Goal: Transaction & Acquisition: Purchase product/service

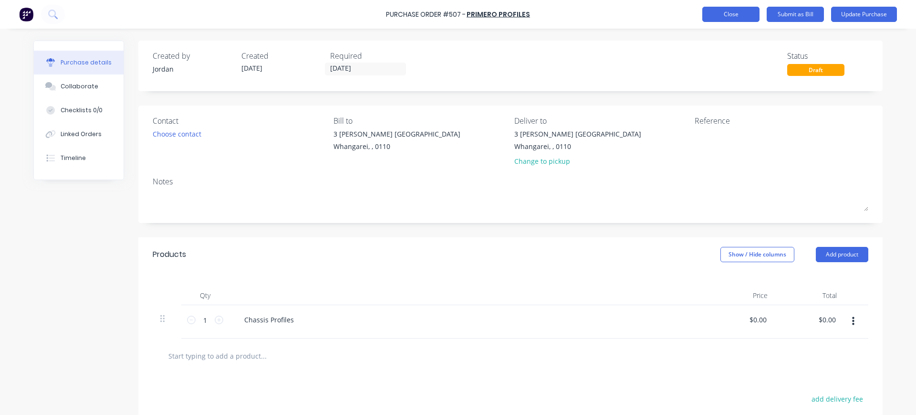
click at [729, 11] on button "Close" at bounding box center [731, 14] width 57 height 15
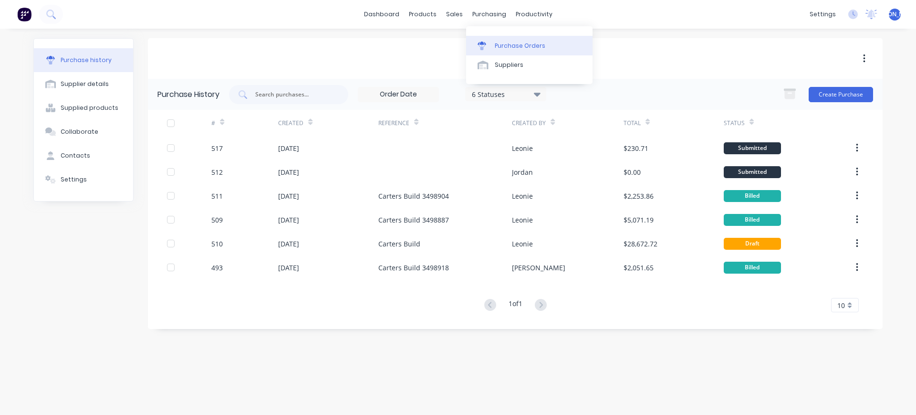
click at [516, 45] on div "Purchase Orders" at bounding box center [520, 46] width 51 height 9
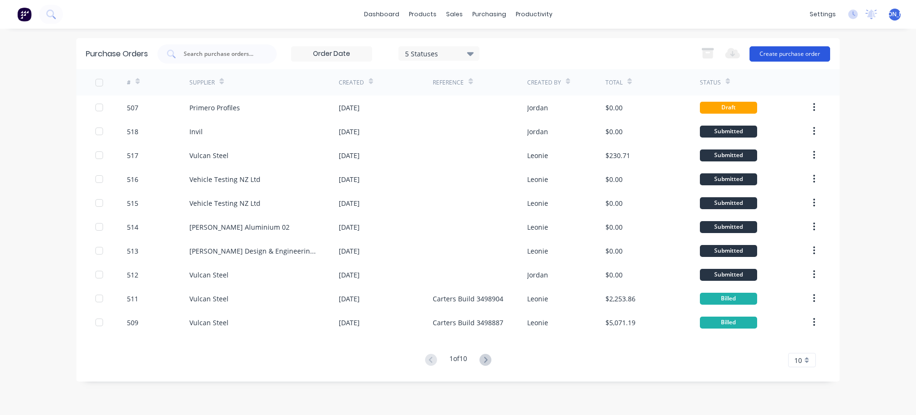
click at [818, 53] on button "Create purchase order" at bounding box center [790, 53] width 81 height 15
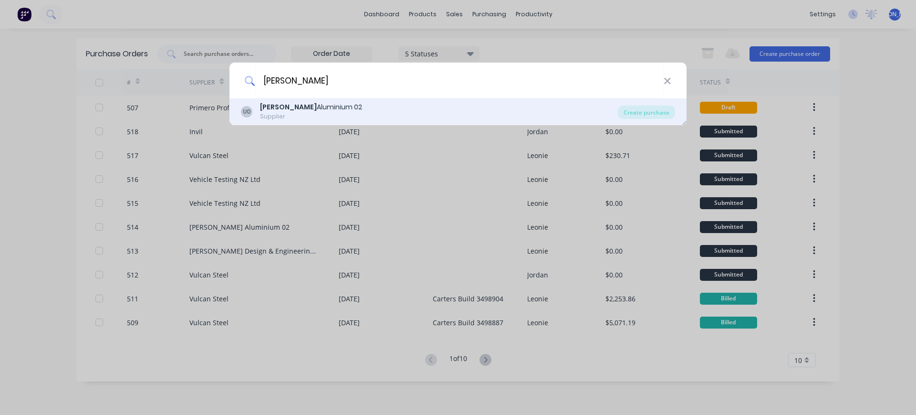
type input "[PERSON_NAME]"
click at [280, 112] on div "Supplier" at bounding box center [311, 116] width 102 height 9
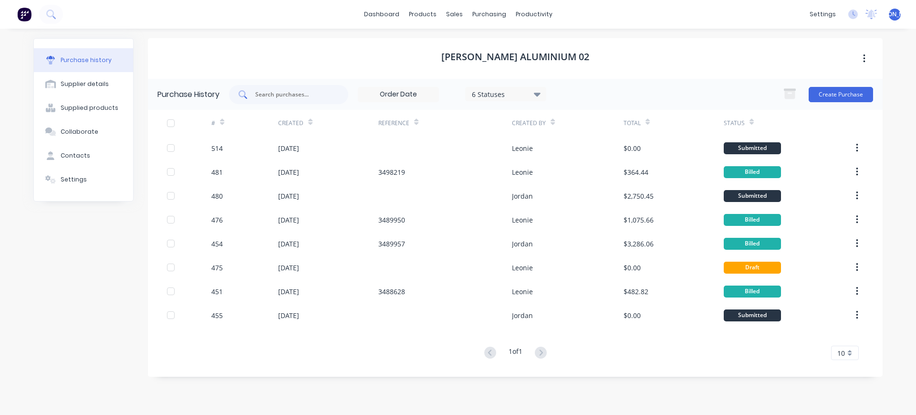
click at [300, 86] on div at bounding box center [288, 94] width 119 height 19
click at [834, 97] on button "Create Purchase" at bounding box center [841, 94] width 64 height 15
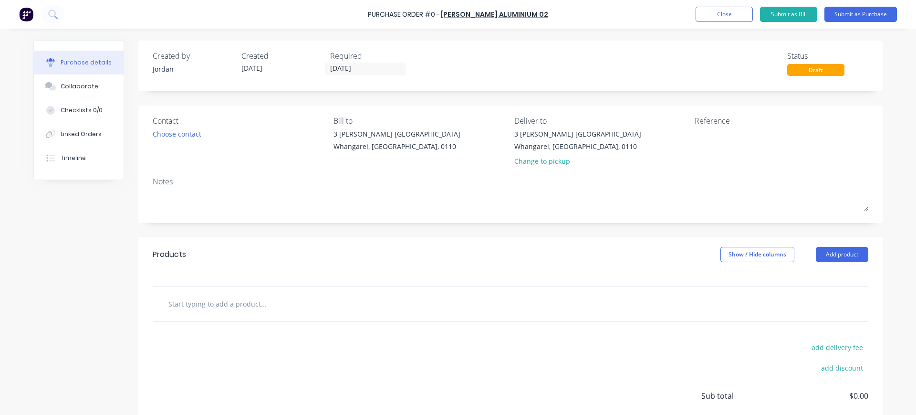
click at [216, 310] on input "text" at bounding box center [263, 303] width 191 height 19
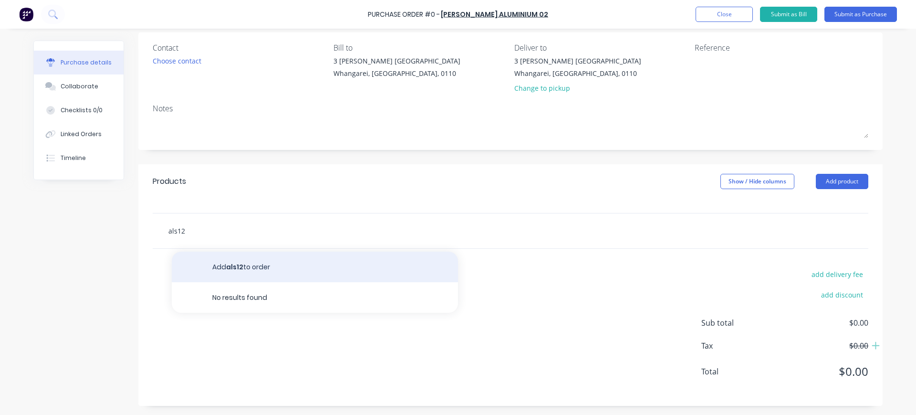
scroll to position [74, 0]
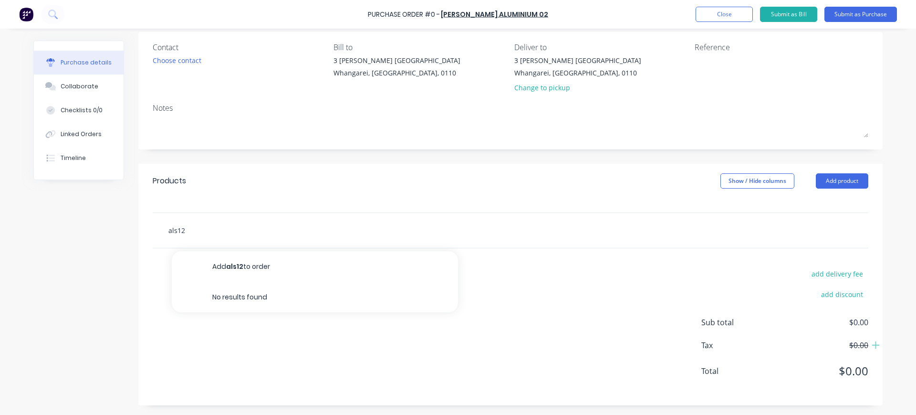
type input "als1"
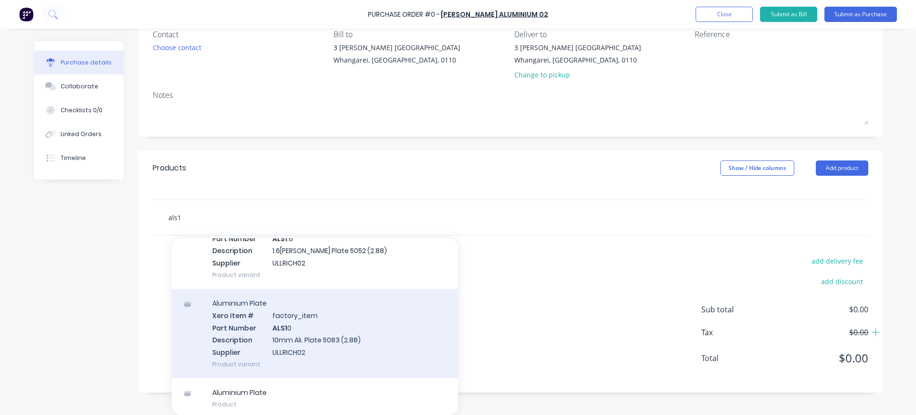
scroll to position [162, 0]
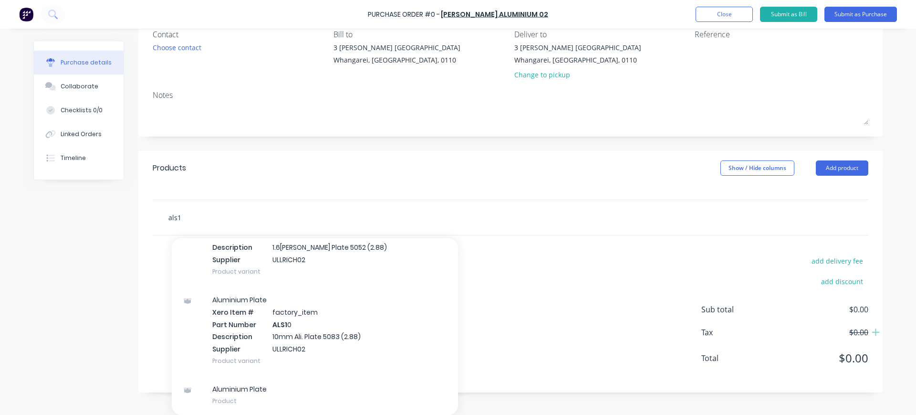
click at [184, 211] on input "als1" at bounding box center [263, 217] width 191 height 19
drag, startPoint x: 179, startPoint y: 217, endPoint x: 139, endPoint y: 213, distance: 40.2
click at [139, 213] on div "als1 Add als1 to order Aluminium Plate Xero Item # factory_item Part Number ALS…" at bounding box center [510, 218] width 745 height 36
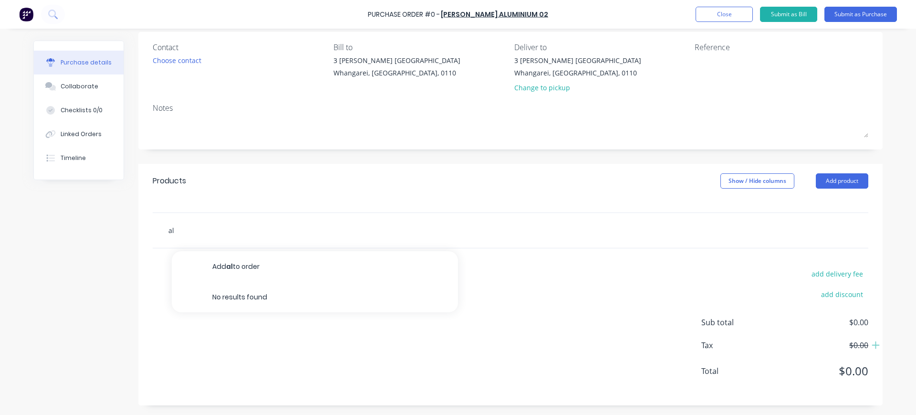
type input "a"
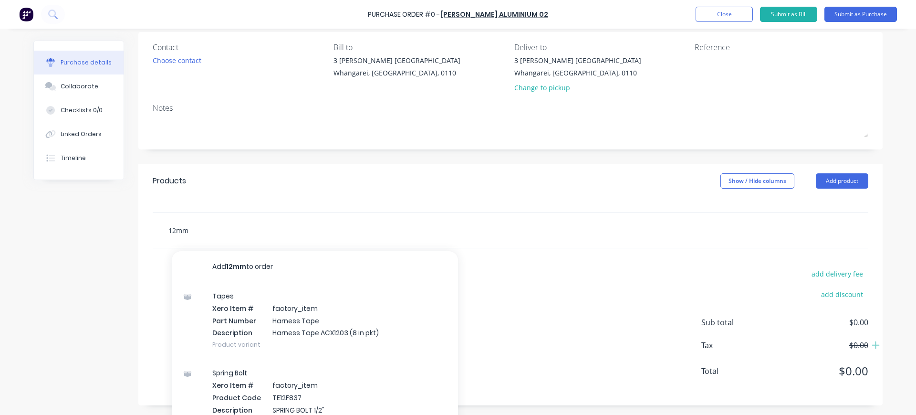
scroll to position [86, 0]
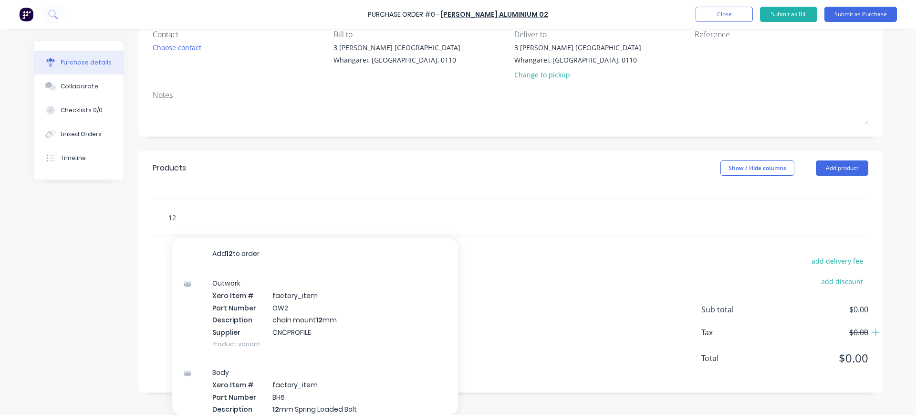
type input "1"
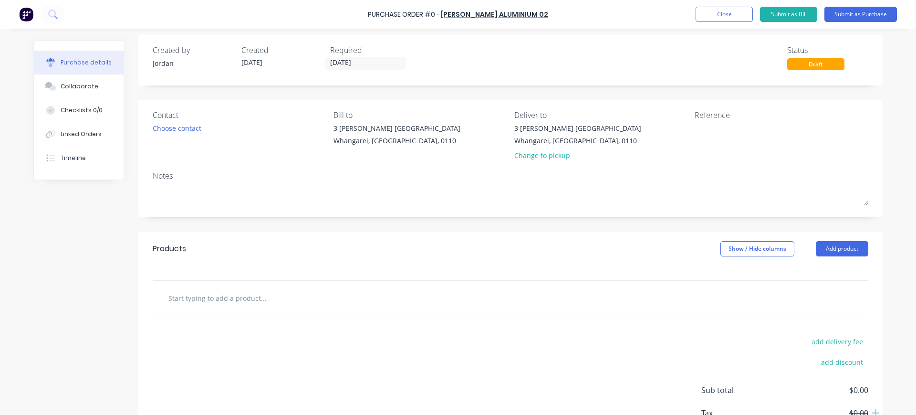
scroll to position [0, 0]
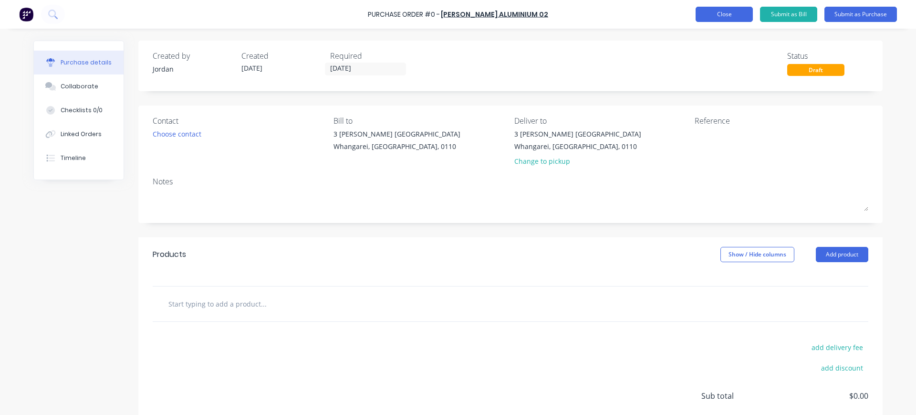
click at [731, 13] on button "Close" at bounding box center [724, 14] width 57 height 15
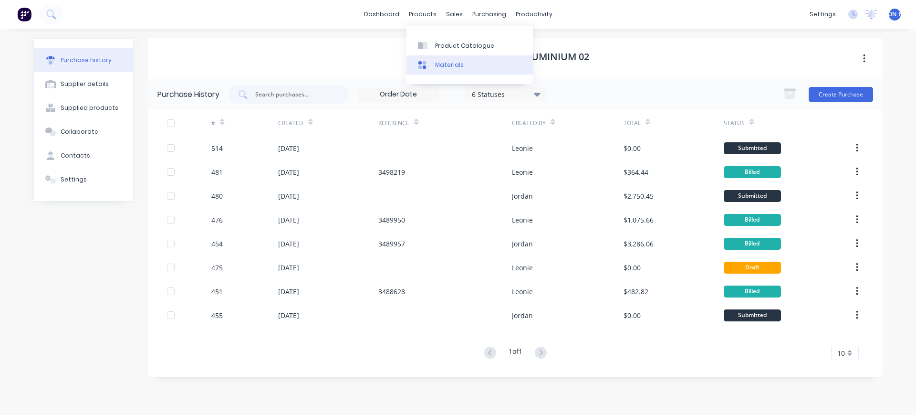
click at [452, 63] on div "Materials" at bounding box center [449, 65] width 29 height 9
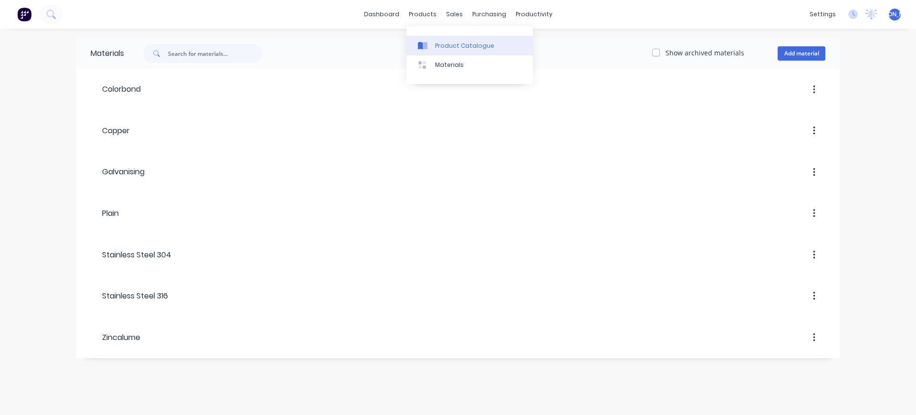
click at [442, 43] on div "Product Catalogue" at bounding box center [464, 46] width 59 height 9
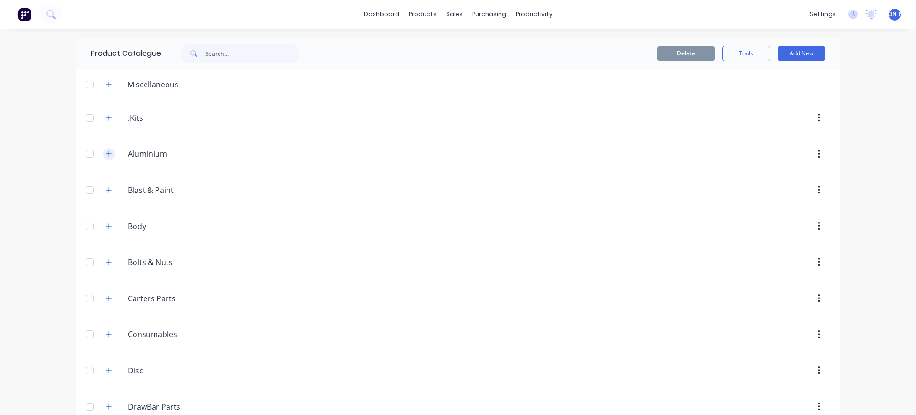
click at [106, 155] on icon "button" at bounding box center [109, 153] width 6 height 7
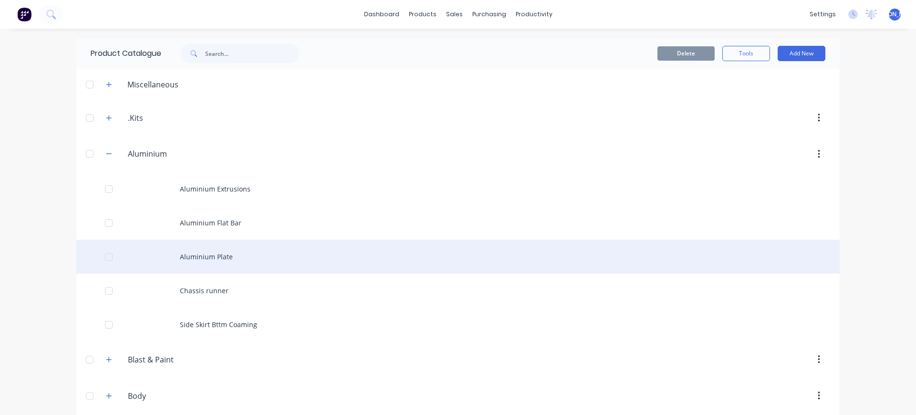
click at [231, 261] on div "Aluminium Plate" at bounding box center [458, 257] width 764 height 34
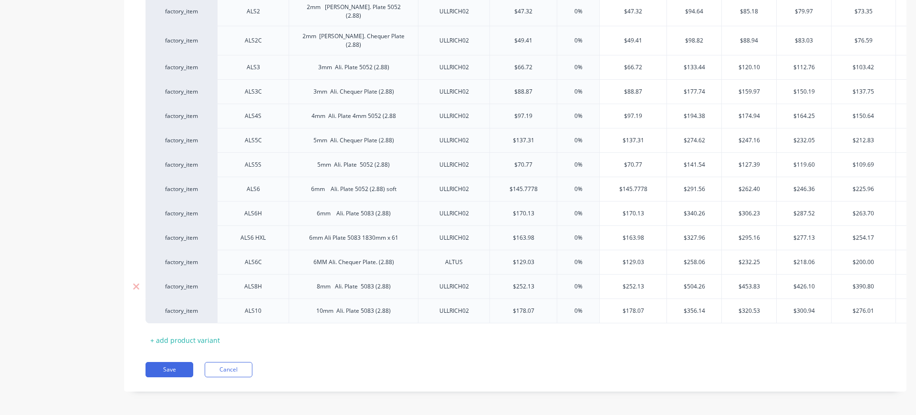
scroll to position [334, 0]
click at [197, 330] on div "+ add product variant" at bounding box center [185, 337] width 79 height 15
type textarea "x"
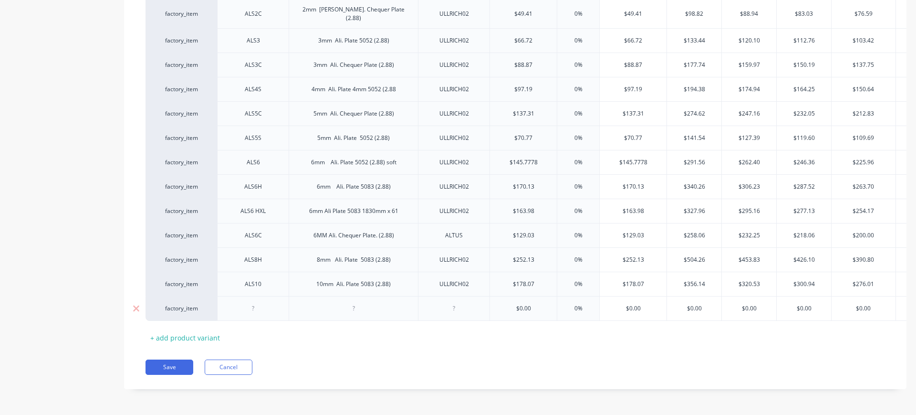
click at [256, 302] on div at bounding box center [254, 308] width 48 height 12
type textarea "x"
click at [458, 302] on div at bounding box center [455, 308] width 48 height 12
click at [438, 278] on div "ULLRICH02" at bounding box center [455, 284] width 48 height 12
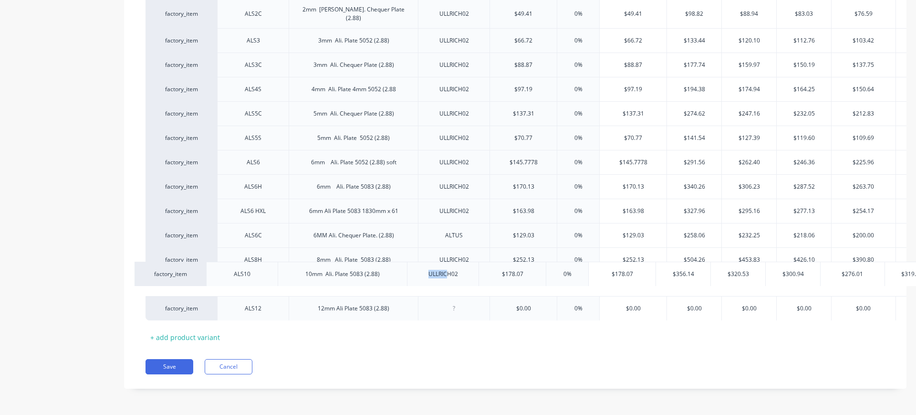
scroll to position [358, 0]
drag, startPoint x: 479, startPoint y: 275, endPoint x: 473, endPoint y: 276, distance: 6.4
click at [473, 277] on div "factory_item ALS09 0.9 Ali Plate 5052 (2.88) VULCAN $22.49 0% $22.49 $44.98 $40…" at bounding box center [516, 108] width 740 height 423
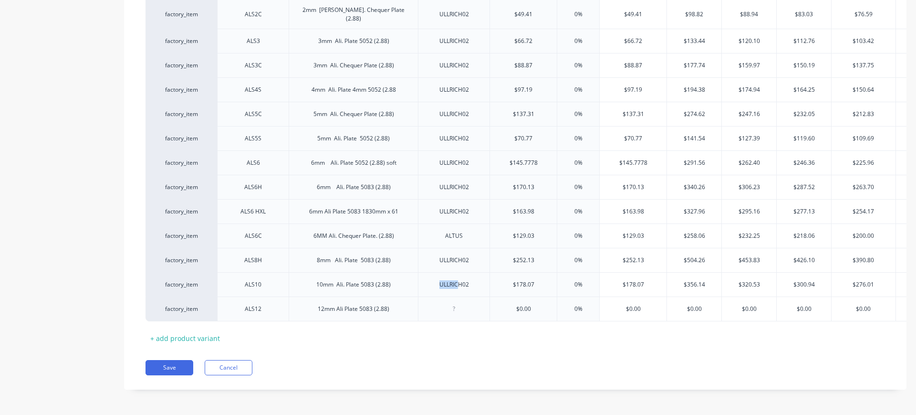
scroll to position [358, 0]
click at [472, 278] on div "ULLRICH02" at bounding box center [455, 284] width 48 height 12
drag, startPoint x: 472, startPoint y: 275, endPoint x: 433, endPoint y: 269, distance: 38.6
click at [433, 278] on div "ULLRICH02" at bounding box center [455, 284] width 48 height 12
copy div "ULLRICH02"
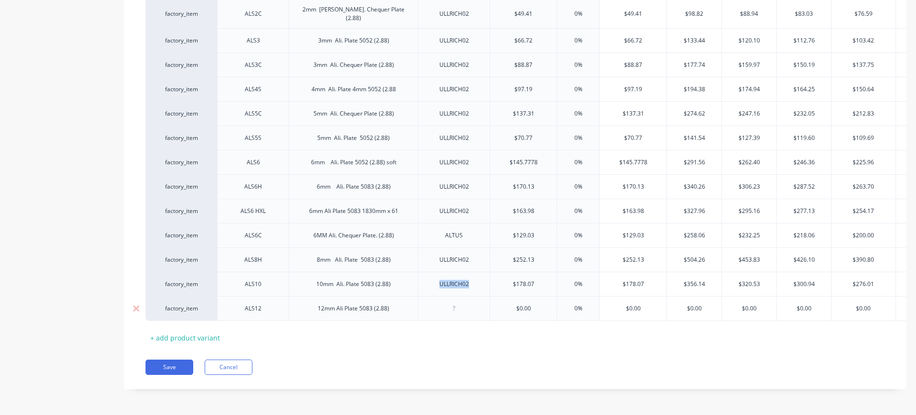
type textarea "x"
click at [456, 302] on div at bounding box center [455, 308] width 48 height 12
paste div
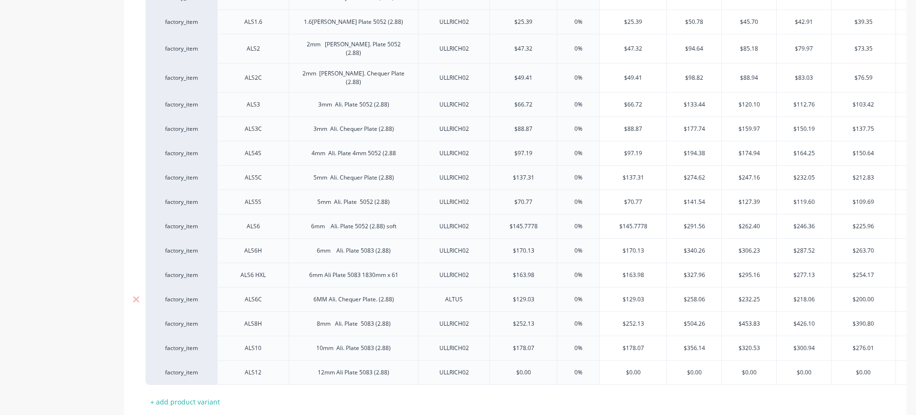
scroll to position [299, 0]
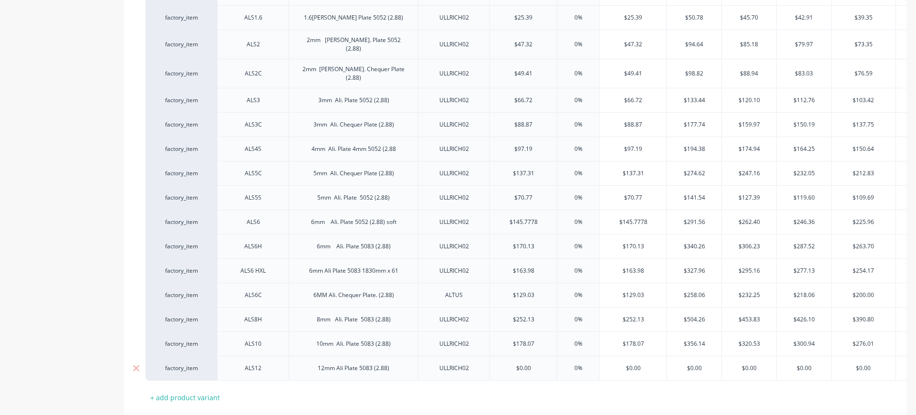
click at [526, 364] on input "text" at bounding box center [523, 368] width 67 height 9
type textarea "x"
type input "$0.00"
drag, startPoint x: 532, startPoint y: 357, endPoint x: 502, endPoint y: 353, distance: 30.3
click at [502, 356] on div "$0.00 $0.00" at bounding box center [523, 368] width 67 height 24
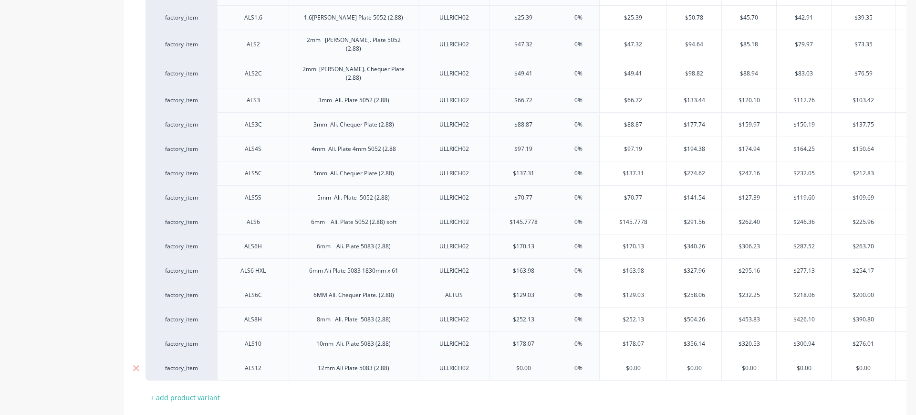
type textarea "x"
type input "3"
type textarea "x"
type input "36"
type textarea "x"
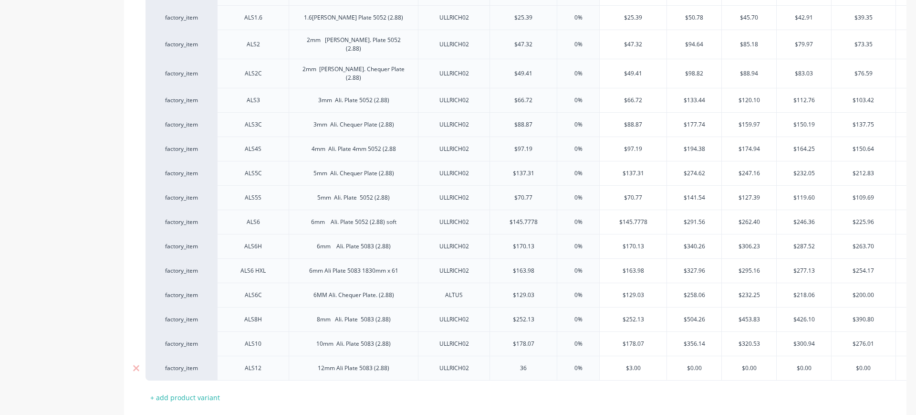
type input "363"
type textarea "x"
type input "3636"
type textarea "x"
type input "363."
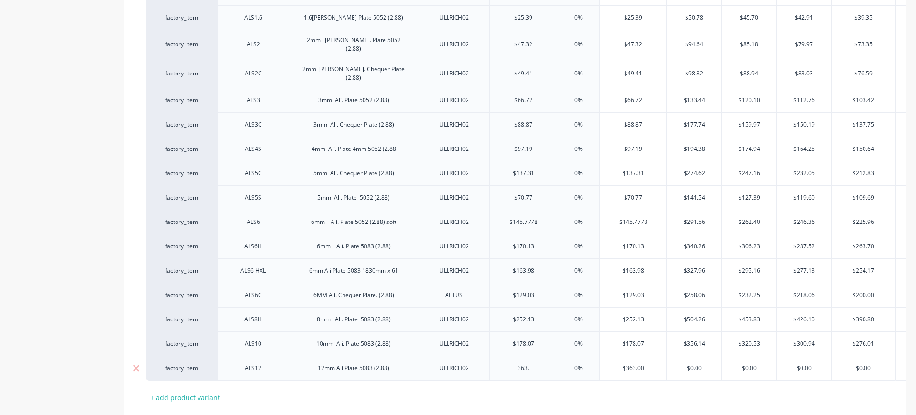
type textarea "x"
type input "363.20"
type input "0%"
click at [592, 266] on input "0%" at bounding box center [579, 270] width 48 height 9
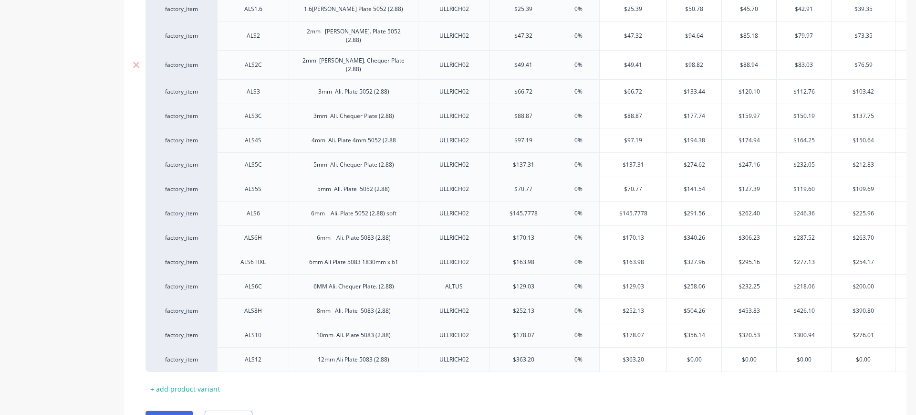
scroll to position [358, 0]
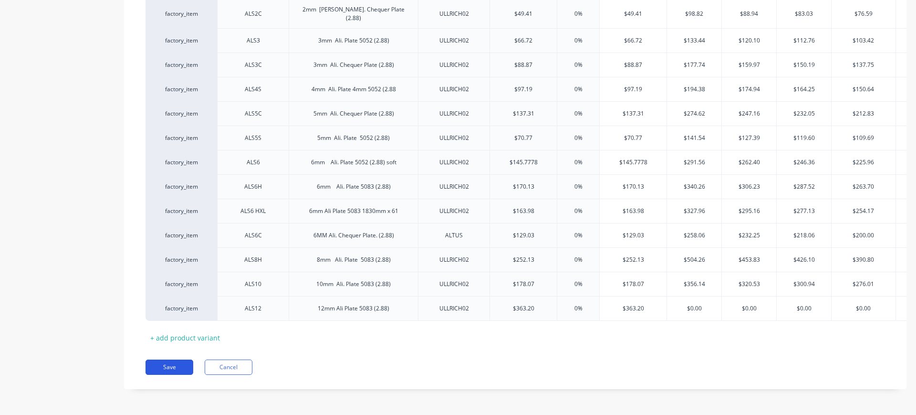
click at [177, 366] on button "Save" at bounding box center [170, 366] width 48 height 15
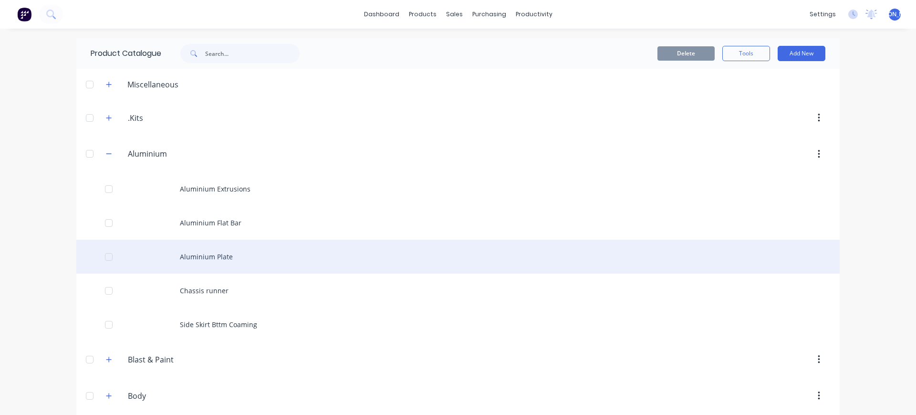
click at [244, 253] on div "Aluminium Plate" at bounding box center [458, 257] width 764 height 34
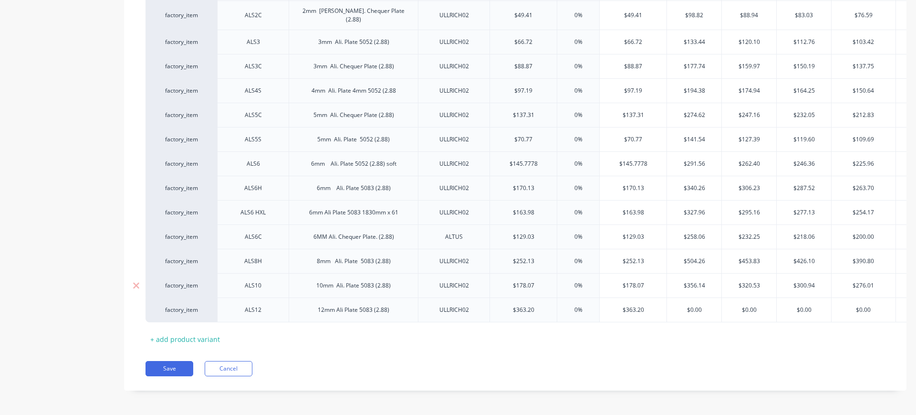
scroll to position [358, 0]
click at [309, 300] on div "12mm Ali Plate 5083 (2.88)" at bounding box center [353, 308] width 129 height 25
drag, startPoint x: 301, startPoint y: 302, endPoint x: 269, endPoint y: 296, distance: 32.9
click at [269, 303] on div "ALS12" at bounding box center [254, 309] width 48 height 12
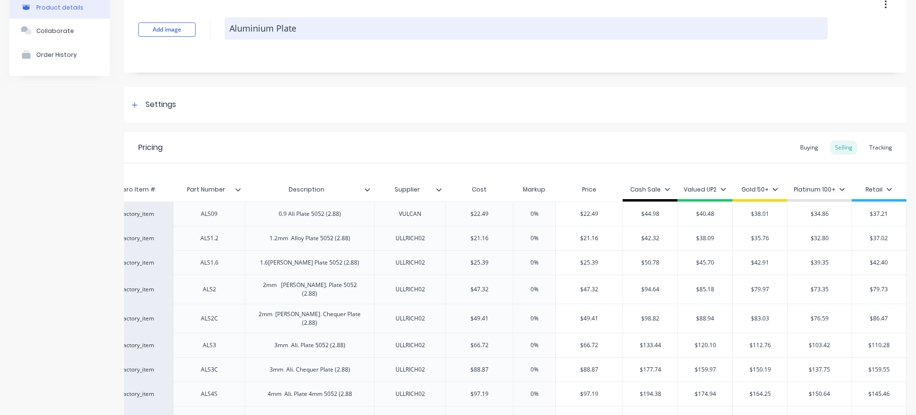
scroll to position [0, 0]
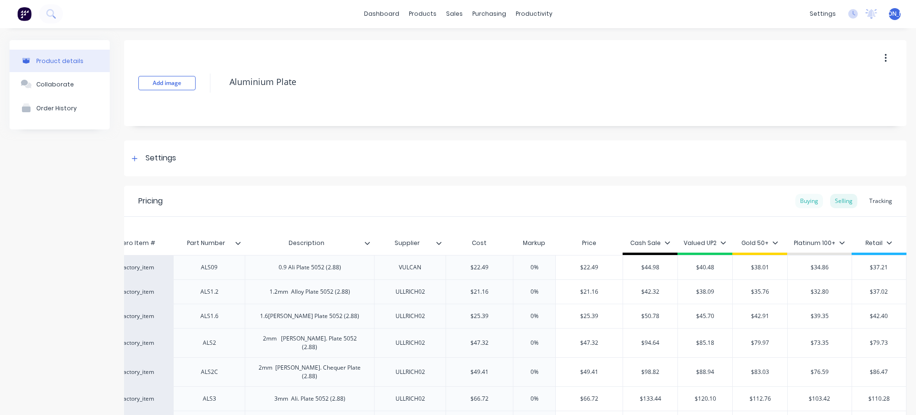
type textarea "x"
click at [804, 200] on div "Buying" at bounding box center [810, 201] width 28 height 14
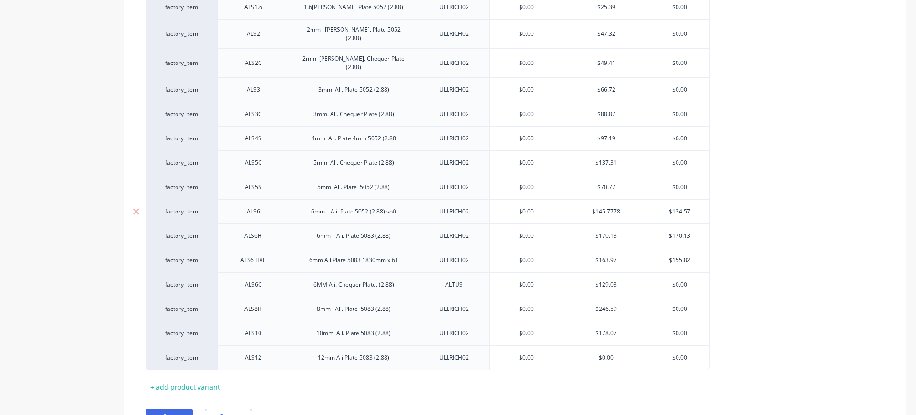
scroll to position [347, 0]
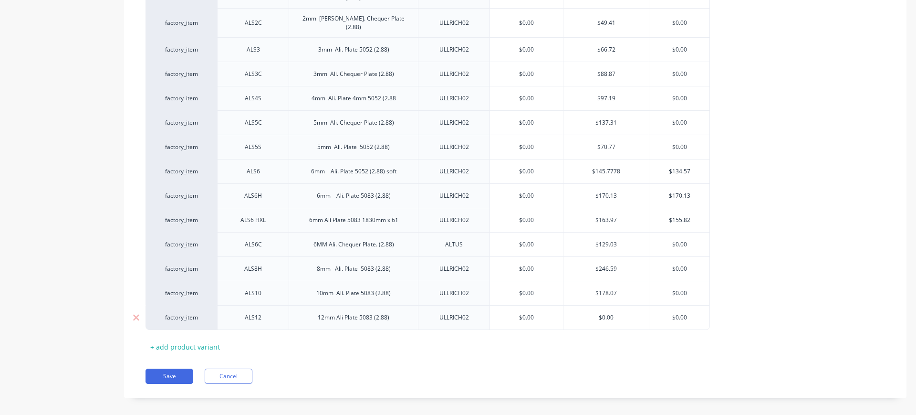
type input "$0.00"
click at [567, 313] on input "$0.00" at bounding box center [606, 317] width 85 height 9
type input "$0.00"
click at [523, 313] on input "$0.00" at bounding box center [526, 317] width 73 height 9
click at [392, 336] on div "Xero Item # Part Number Description Supplier Altus NZ Limited [PERSON_NAME] Alu…" at bounding box center [516, 120] width 740 height 467
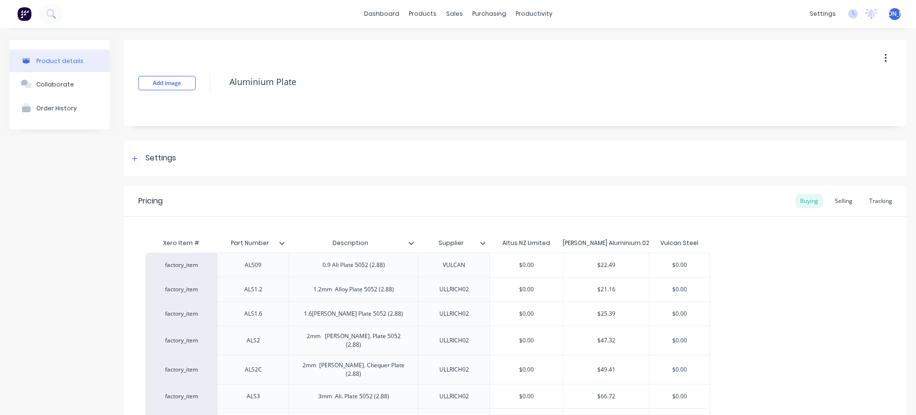
scroll to position [0, 0]
click at [511, 46] on div "Purchase Orders" at bounding box center [515, 46] width 51 height 9
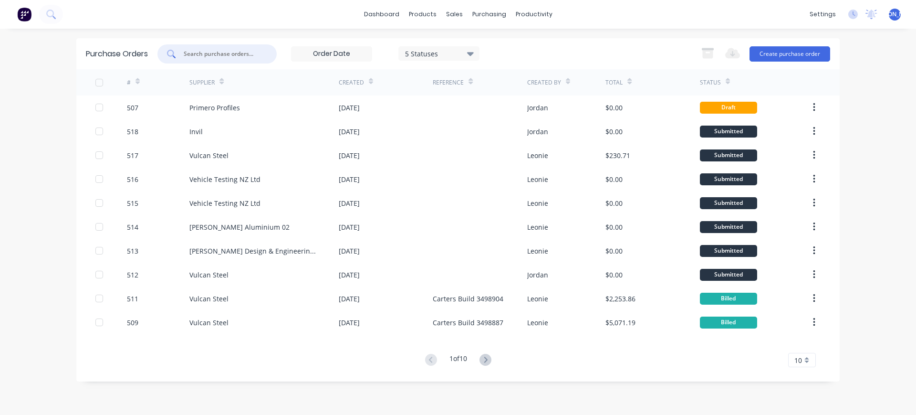
click at [212, 49] on input "text" at bounding box center [222, 54] width 79 height 10
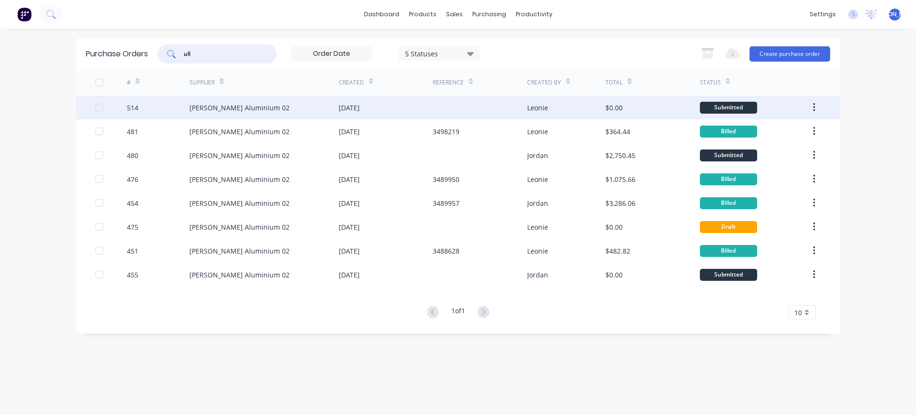
type input "ull"
click at [239, 113] on div "[PERSON_NAME] Aluminium 02" at bounding box center [263, 107] width 149 height 24
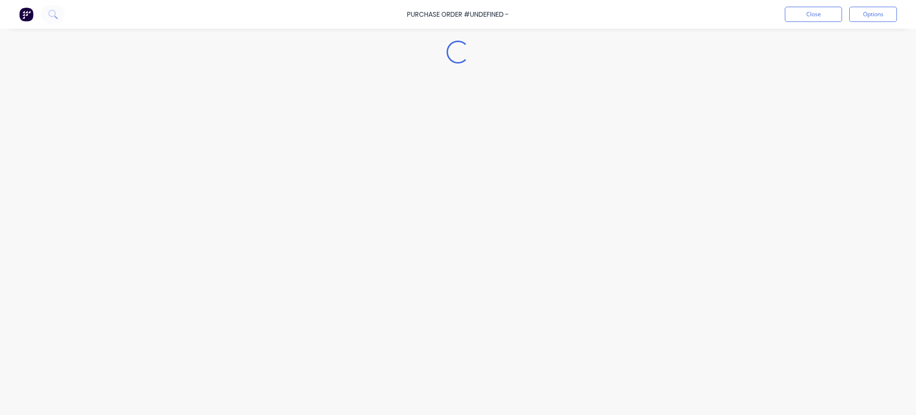
type textarea "x"
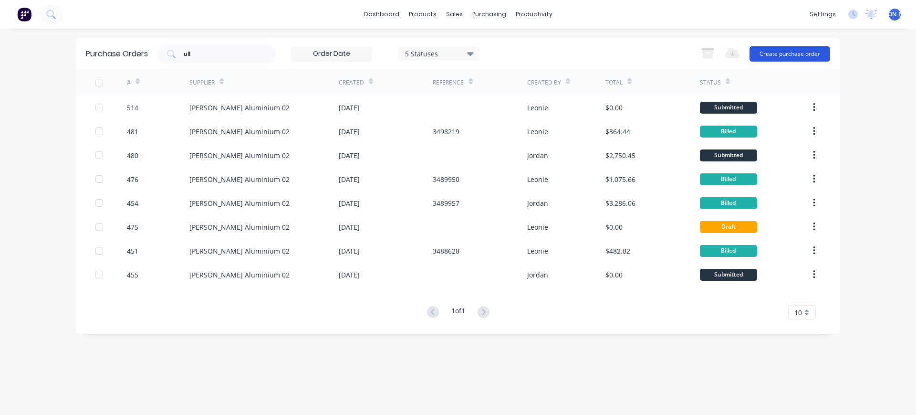
click at [784, 53] on button "Create purchase order" at bounding box center [790, 53] width 81 height 15
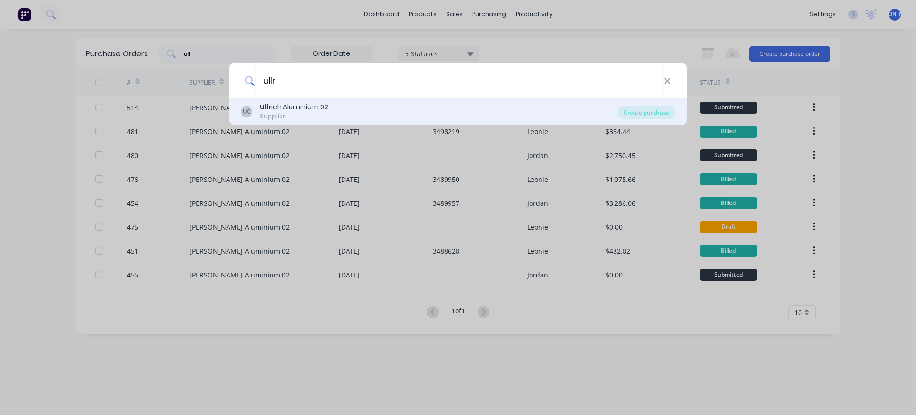
type input "ullr"
click at [295, 111] on div "Ullr ich Aluminium 02" at bounding box center [294, 107] width 68 height 10
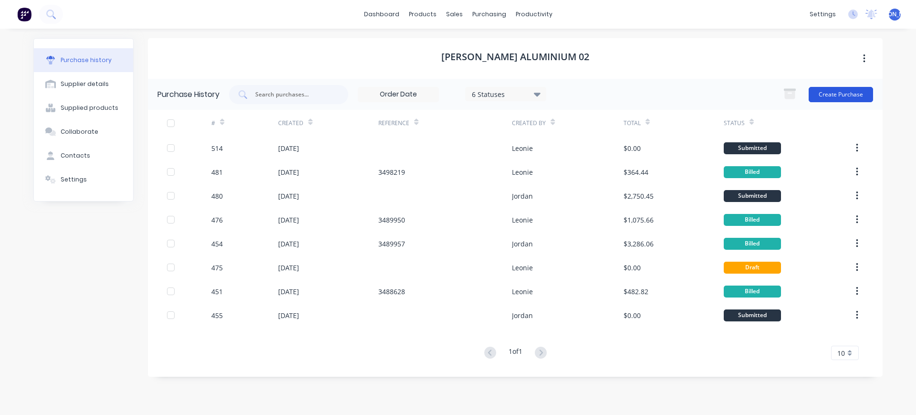
click at [839, 95] on button "Create Purchase" at bounding box center [841, 94] width 64 height 15
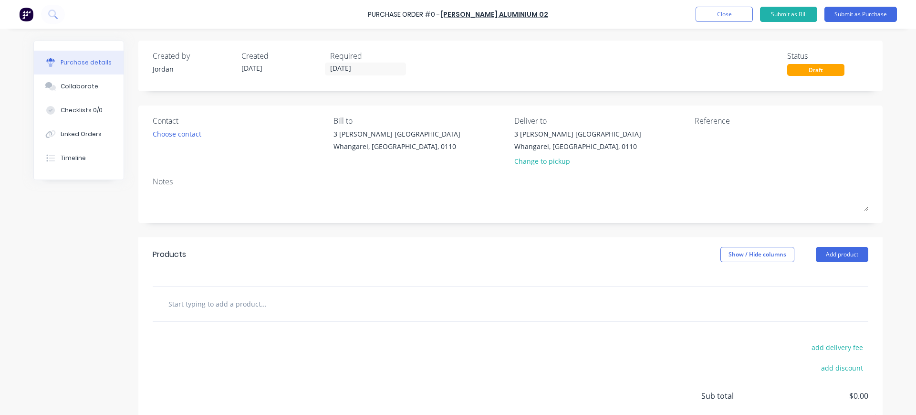
drag, startPoint x: 239, startPoint y: 306, endPoint x: 262, endPoint y: 295, distance: 25.0
click at [239, 305] on input "text" at bounding box center [263, 303] width 191 height 19
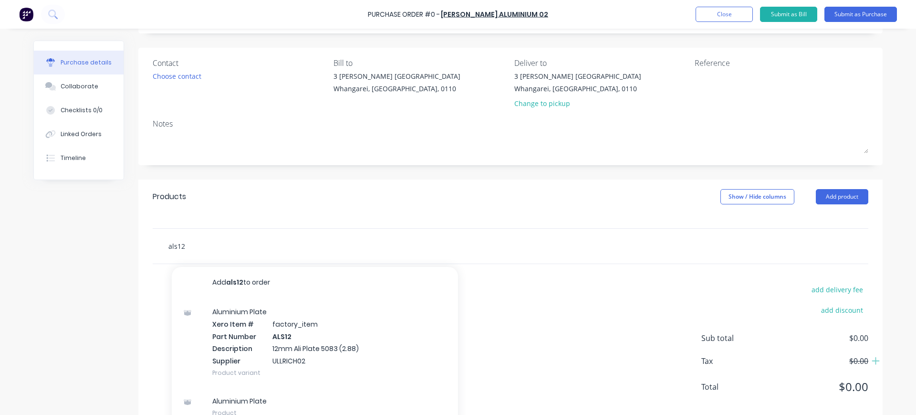
scroll to position [60, 0]
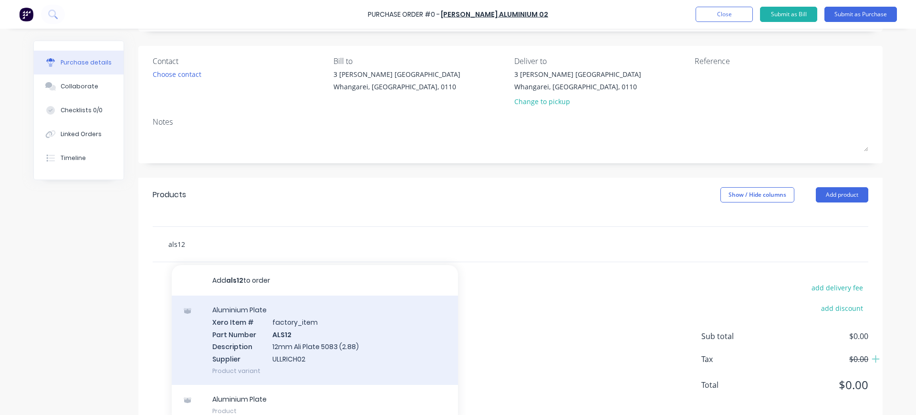
type input "als12"
click at [378, 335] on div "Aluminium Plate Xero Item # factory_item Part Number ALS12 Description 12mm Ali…" at bounding box center [315, 339] width 286 height 89
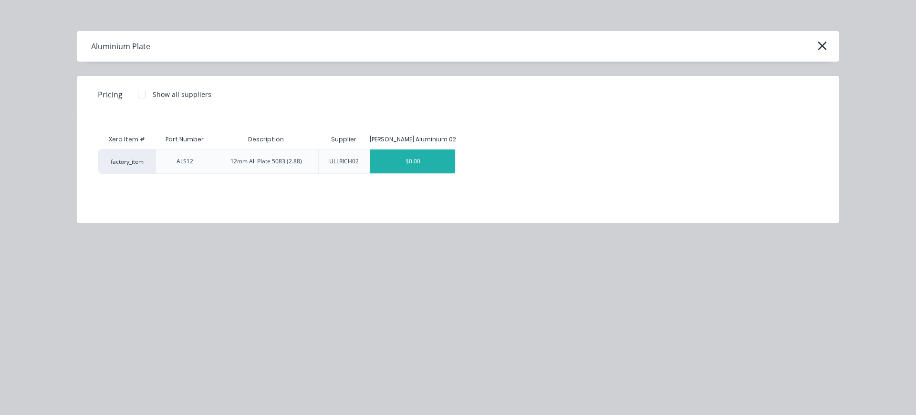
click at [401, 161] on div "$0.00" at bounding box center [412, 161] width 85 height 24
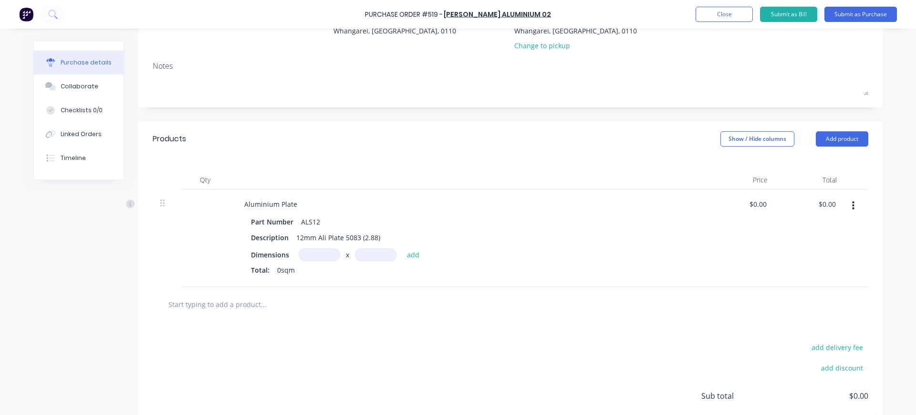
scroll to position [119, 0]
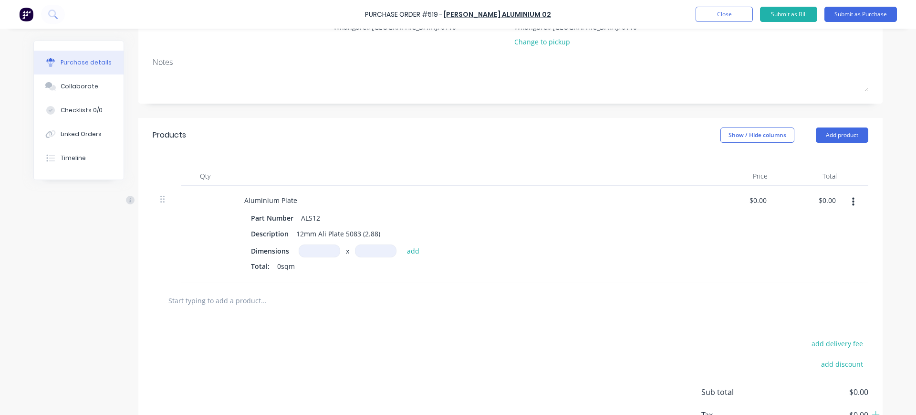
click at [308, 252] on input at bounding box center [320, 250] width 42 height 13
type input "1.2m"
type input "2.4"
click at [497, 218] on div "Part Number ALS12" at bounding box center [465, 218] width 437 height 14
drag, startPoint x: 765, startPoint y: 200, endPoint x: 727, endPoint y: 200, distance: 37.7
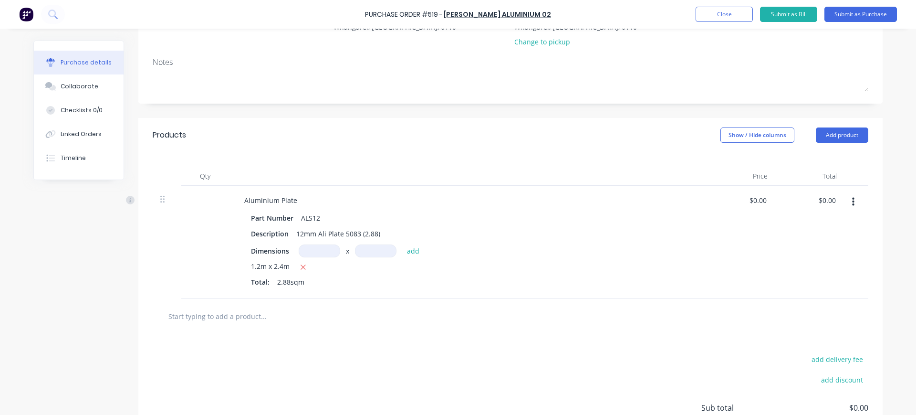
click at [727, 200] on div "$0.00 $0.00" at bounding box center [740, 242] width 69 height 113
click at [718, 232] on div "$0.00 $0.00" at bounding box center [740, 242] width 69 height 113
click at [765, 200] on div "$0.00 $0.00" at bounding box center [760, 200] width 26 height 14
click at [762, 200] on input "0.00" at bounding box center [758, 200] width 22 height 14
click at [763, 200] on div "$0.00 $0.00" at bounding box center [760, 200] width 26 height 14
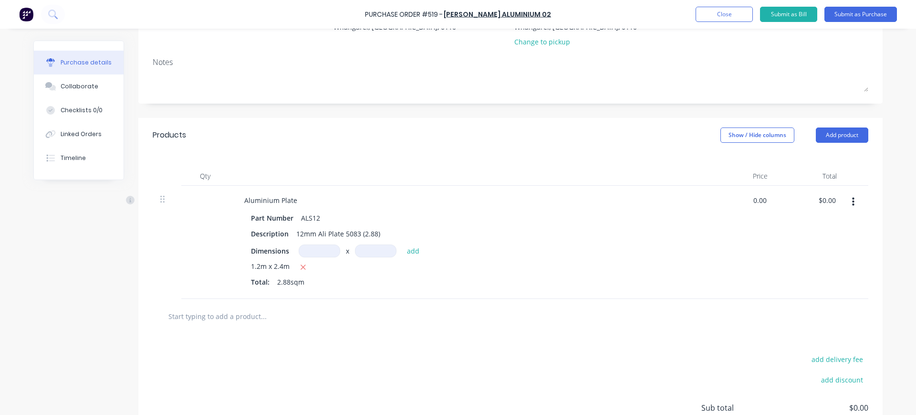
drag, startPoint x: 759, startPoint y: 200, endPoint x: 795, endPoint y: 185, distance: 38.3
click at [759, 200] on input "0.00" at bounding box center [758, 200] width 22 height 14
click at [740, 198] on input "01046.20" at bounding box center [752, 200] width 33 height 14
type input "$1,046.20"
click at [716, 247] on div "$1,046.20 1046.20" at bounding box center [740, 242] width 69 height 113
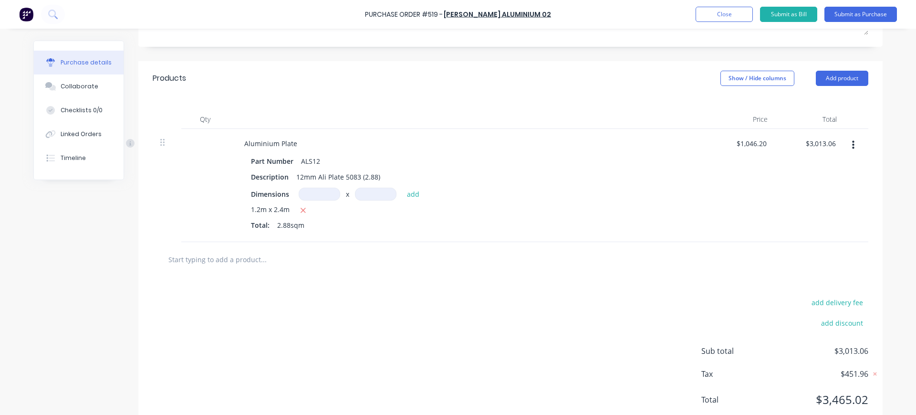
scroll to position [179, 0]
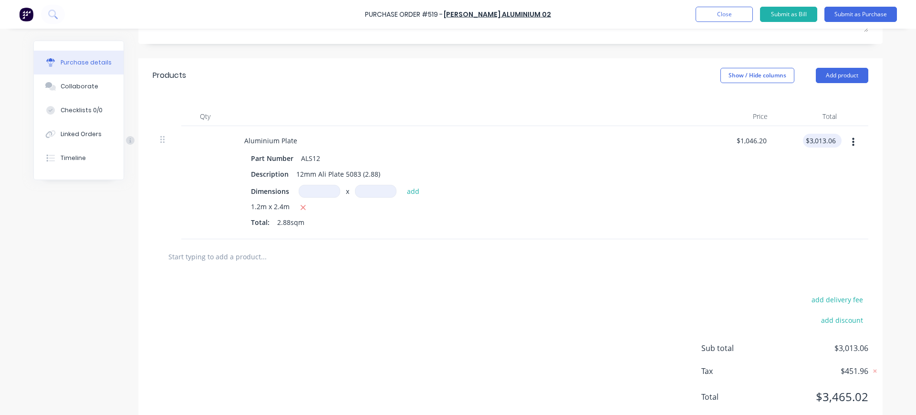
type input "3013.06"
click at [824, 140] on input "3013.06" at bounding box center [824, 141] width 30 height 14
type input "1046.20"
type input "$3,013.06"
click at [762, 140] on input "1046.20" at bounding box center [754, 141] width 30 height 14
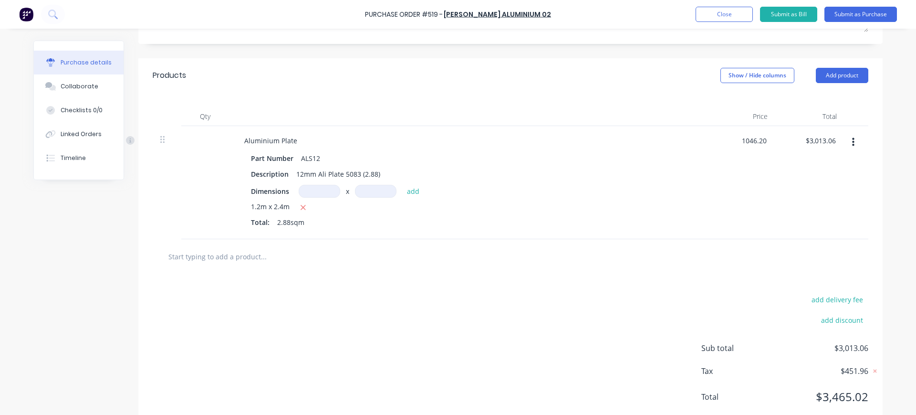
drag, startPoint x: 762, startPoint y: 140, endPoint x: 727, endPoint y: 139, distance: 34.9
click at [726, 140] on div "1046.20 1046.20" at bounding box center [740, 182] width 69 height 113
type input "$363.20"
type input "$1,046.02"
click at [681, 166] on div "Part Number ALS12 Description 12mm Ali Plate 5083 (2.88) Dimensions x add 1.2m …" at bounding box center [468, 191] width 462 height 80
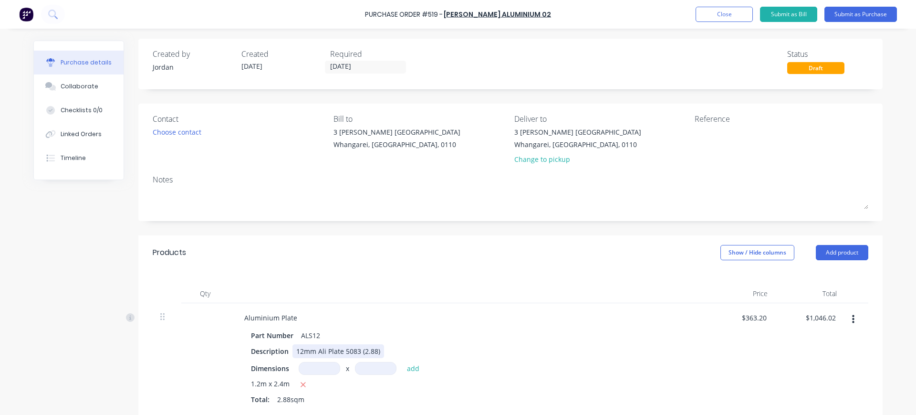
scroll to position [0, 0]
click at [861, 14] on button "Submit as Purchase" at bounding box center [861, 14] width 73 height 15
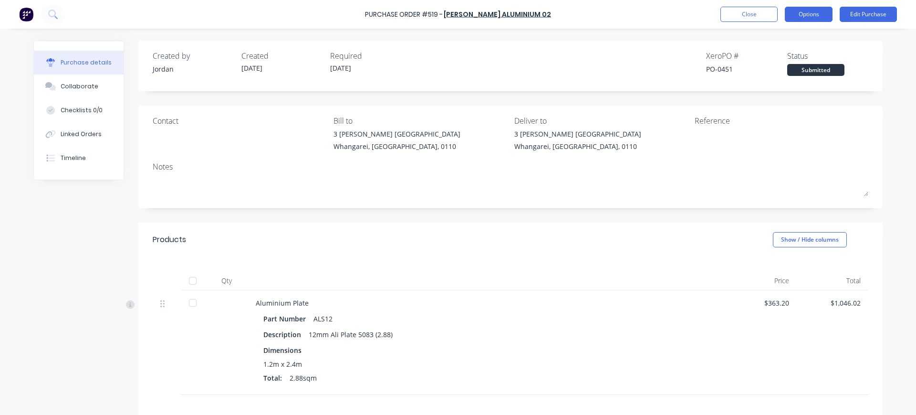
click at [815, 11] on button "Options" at bounding box center [809, 14] width 48 height 15
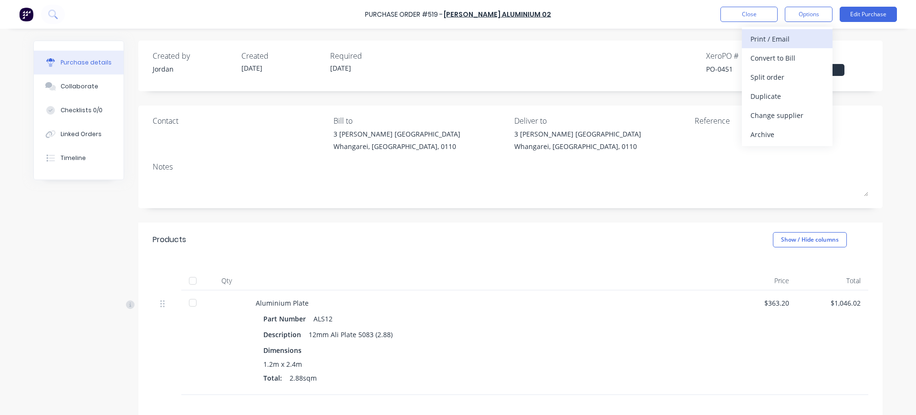
click at [795, 37] on div "Print / Email" at bounding box center [788, 39] width 74 height 14
click at [786, 55] on div "With pricing" at bounding box center [788, 58] width 74 height 14
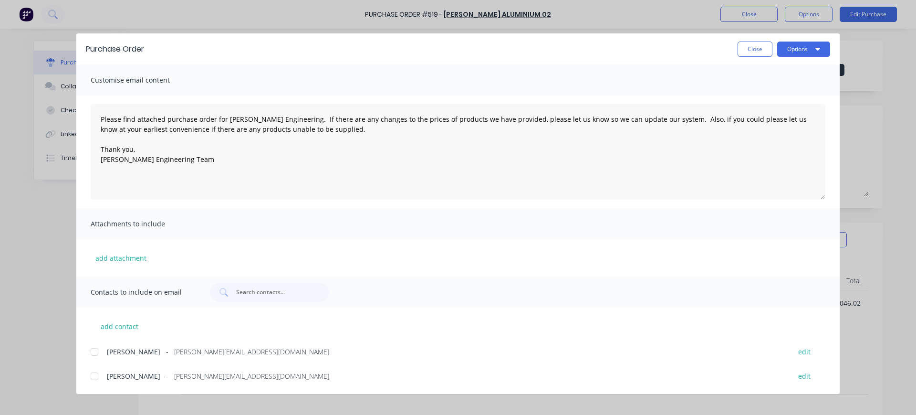
click at [94, 351] on div at bounding box center [94, 351] width 19 height 19
click at [791, 47] on button "Options" at bounding box center [804, 49] width 53 height 15
click at [766, 112] on div "Email" at bounding box center [785, 112] width 74 height 14
click at [758, 52] on button "Close" at bounding box center [755, 49] width 35 height 15
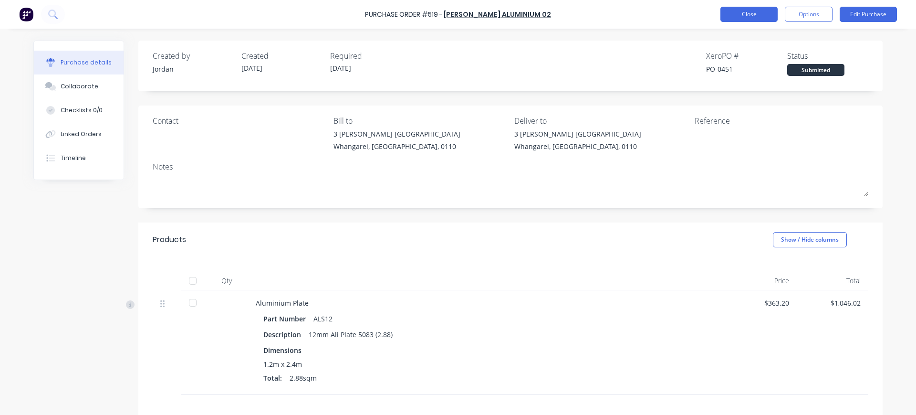
click at [756, 13] on button "Close" at bounding box center [749, 14] width 57 height 15
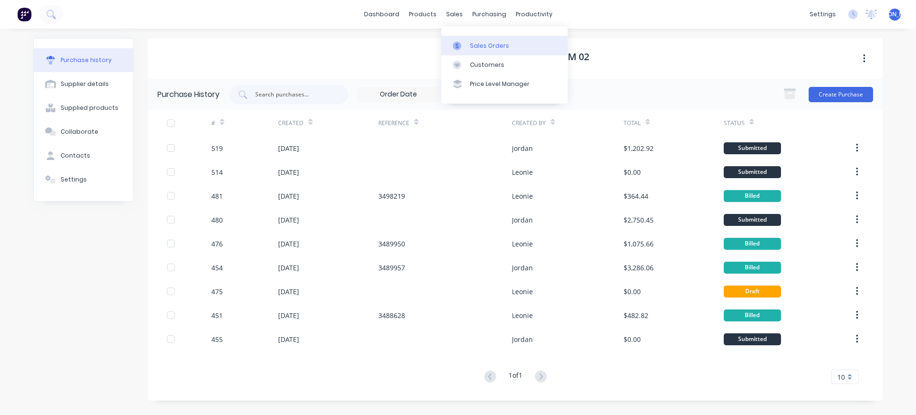
click at [484, 47] on div "Sales Orders" at bounding box center [489, 46] width 39 height 9
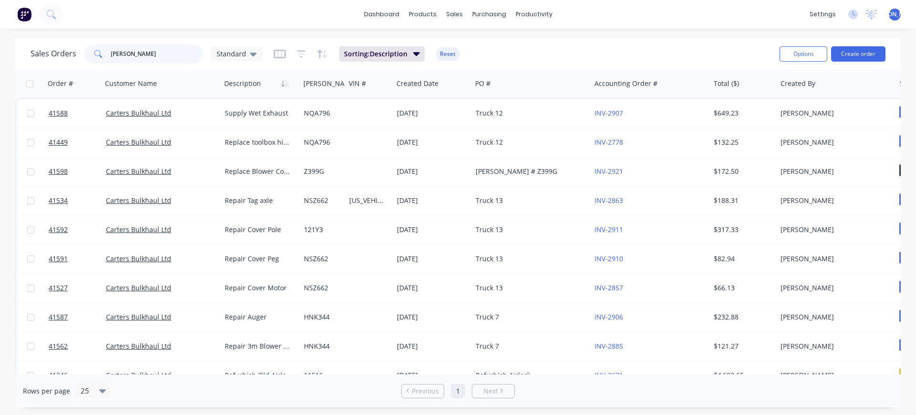
drag, startPoint x: 152, startPoint y: 50, endPoint x: 132, endPoint y: 51, distance: 19.6
click at [99, 51] on div "[PERSON_NAME]" at bounding box center [143, 53] width 119 height 19
type input "[PERSON_NAME]"
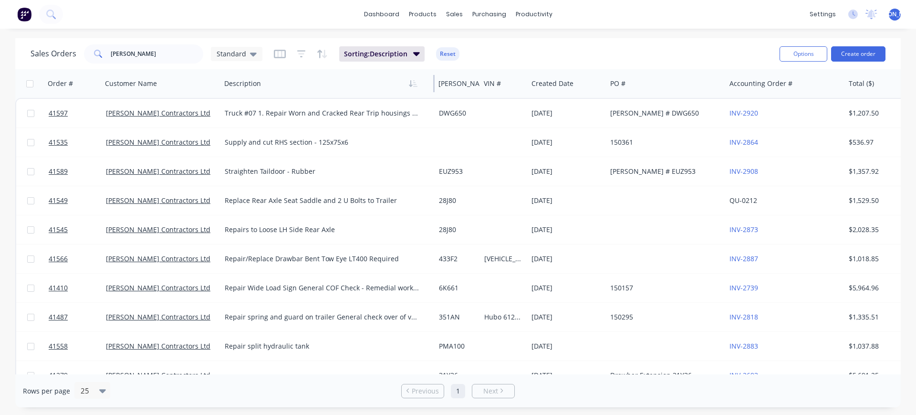
drag, startPoint x: 299, startPoint y: 86, endPoint x: 434, endPoint y: 84, distance: 135.1
click at [434, 84] on div at bounding box center [433, 83] width 1 height 17
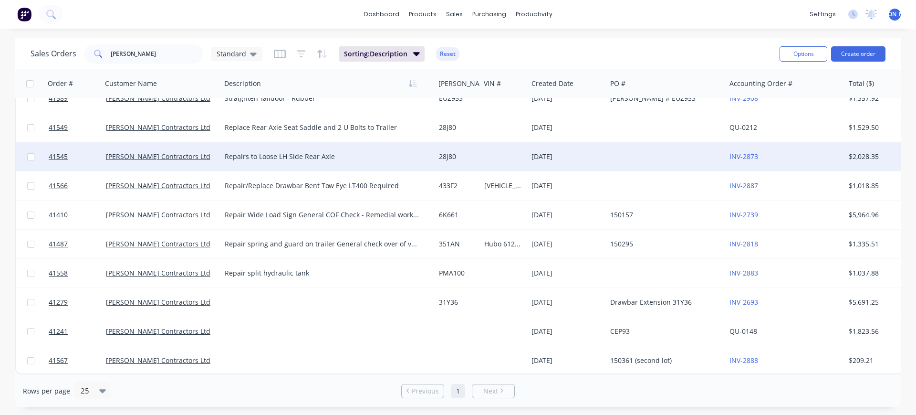
scroll to position [78, 0]
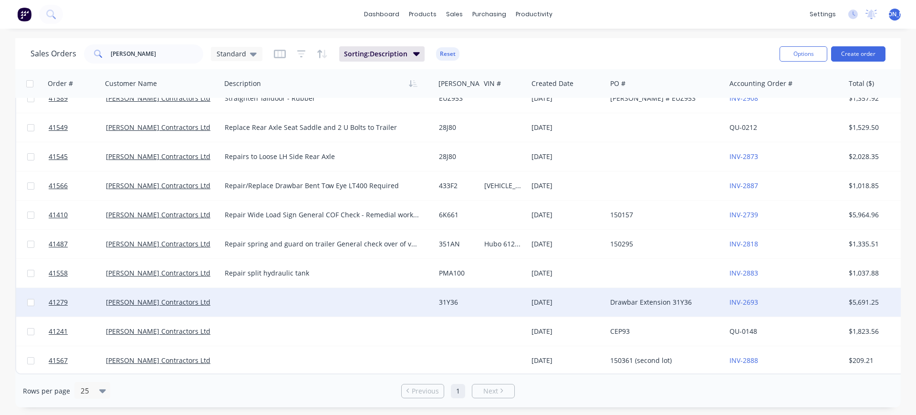
click at [250, 294] on div at bounding box center [328, 302] width 214 height 29
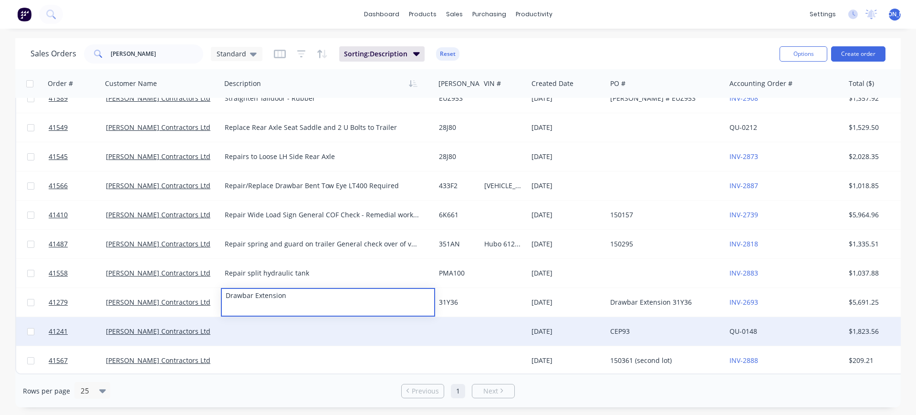
click at [268, 323] on div at bounding box center [328, 331] width 214 height 29
